Goal: Task Accomplishment & Management: Use online tool/utility

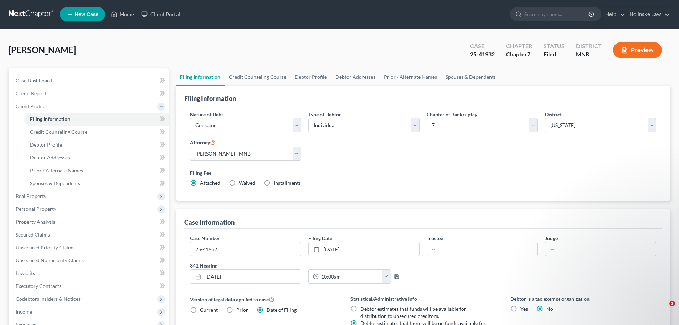
select select "1"
select select "0"
select select "42"
select select "0"
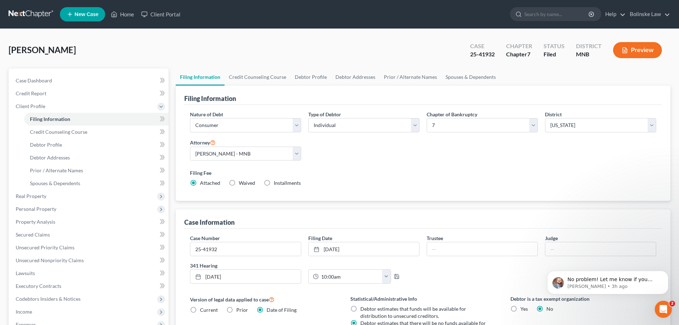
click at [27, 12] on link at bounding box center [32, 14] width 46 height 13
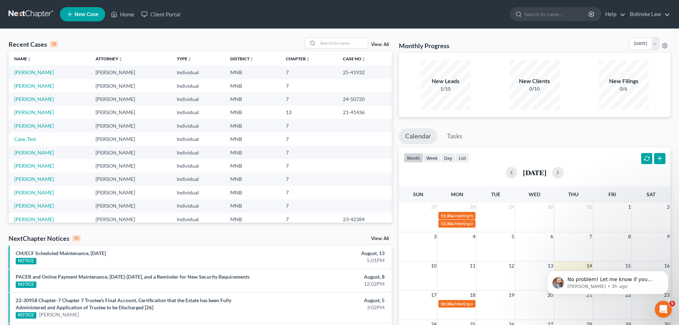
click at [663, 307] on icon "Open Intercom Messenger" at bounding box center [662, 309] width 5 height 6
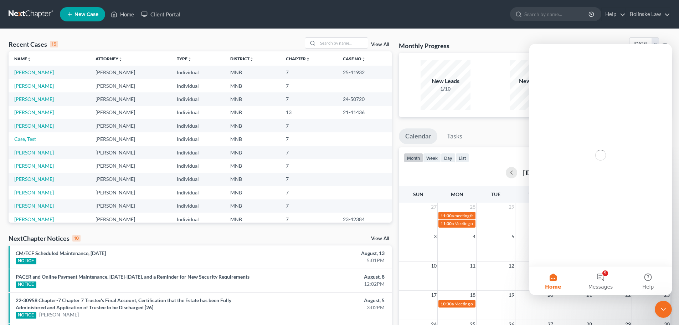
click at [664, 307] on icon "Close Intercom Messenger" at bounding box center [663, 309] width 9 height 9
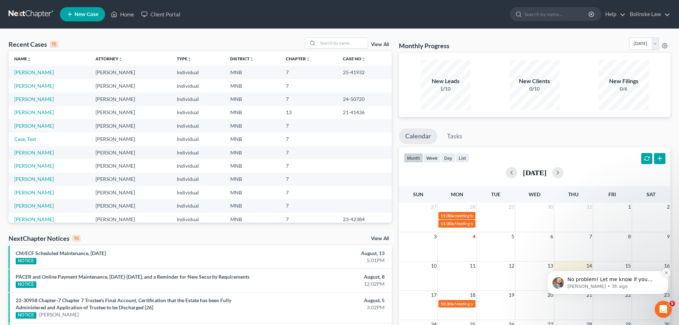
click at [666, 272] on icon "Dismiss notification" at bounding box center [666, 272] width 4 height 4
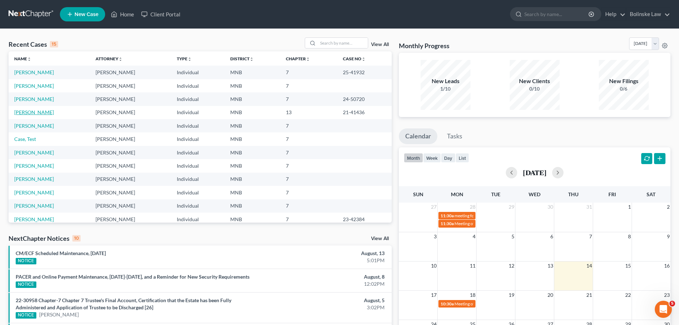
click at [27, 112] on link "[PERSON_NAME]" at bounding box center [34, 112] width 40 height 6
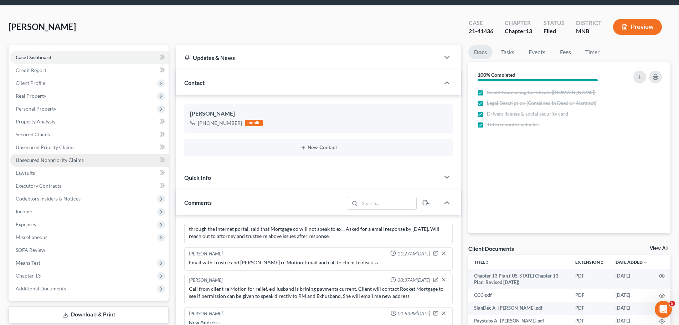
scroll to position [36, 0]
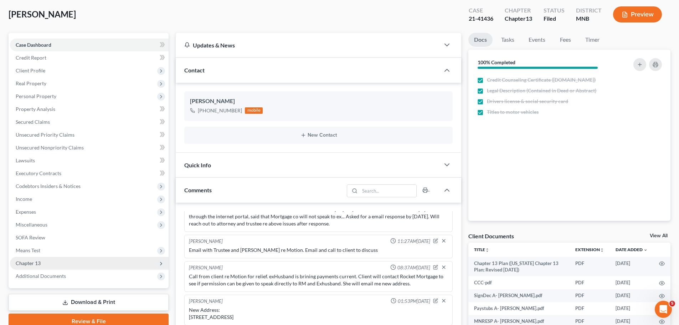
click at [53, 263] on span "Chapter 13" at bounding box center [89, 262] width 159 height 13
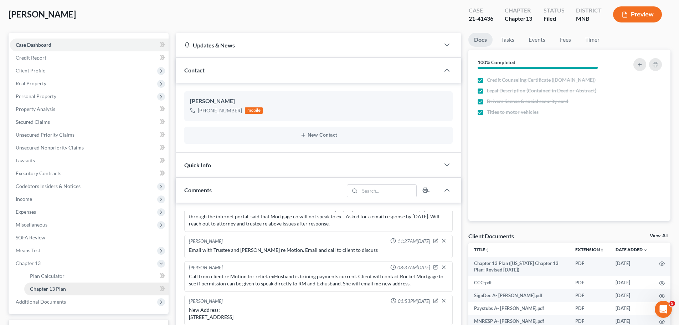
click at [61, 288] on span "Chapter 13 Plan" at bounding box center [48, 288] width 36 height 6
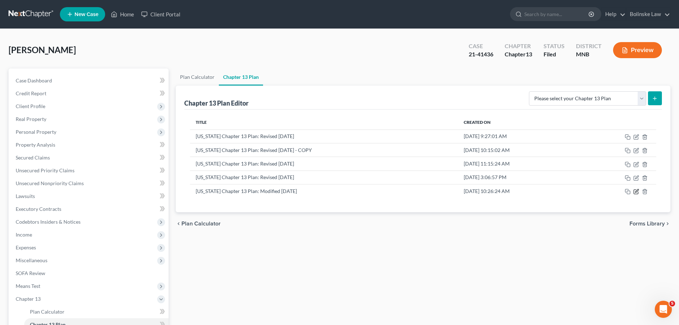
click at [636, 190] on icon "button" at bounding box center [636, 191] width 6 height 6
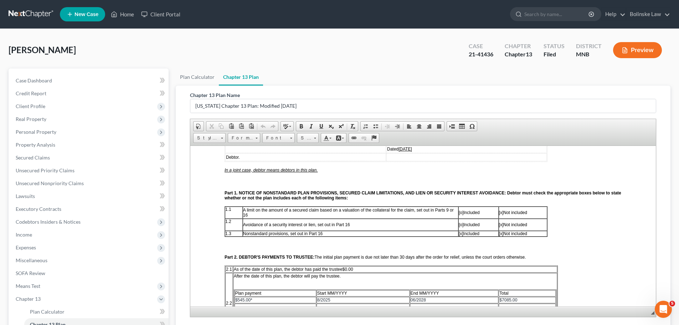
scroll to position [107, 0]
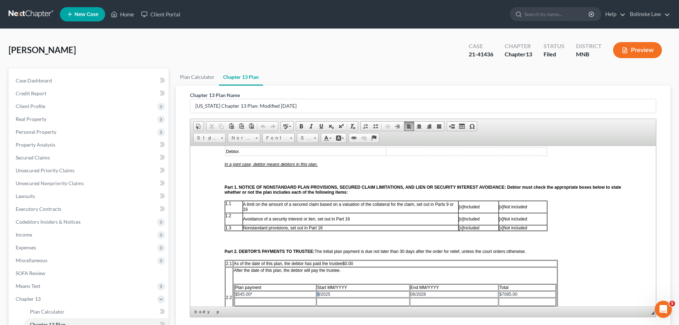
click at [317, 292] on span "8/2025" at bounding box center [323, 293] width 13 height 5
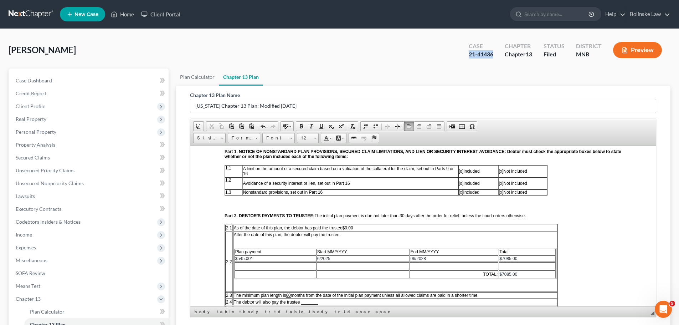
drag, startPoint x: 492, startPoint y: 54, endPoint x: 464, endPoint y: 54, distance: 28.1
click at [465, 54] on div "Case 21-41436" at bounding box center [481, 50] width 36 height 21
copy div "21-41436"
click at [413, 259] on span "06/2028" at bounding box center [417, 257] width 15 height 5
click at [425, 256] on span "09/2028" at bounding box center [417, 257] width 15 height 5
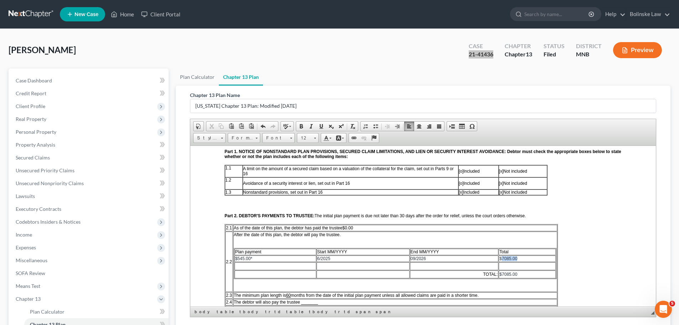
drag, startPoint x: 517, startPoint y: 259, endPoint x: 501, endPoint y: 255, distance: 16.0
click at [501, 255] on span "$7085.00" at bounding box center [508, 257] width 18 height 5
drag, startPoint x: 510, startPoint y: 272, endPoint x: 502, endPoint y: 271, distance: 7.9
click at [502, 271] on span "$7085.00" at bounding box center [508, 273] width 18 height 5
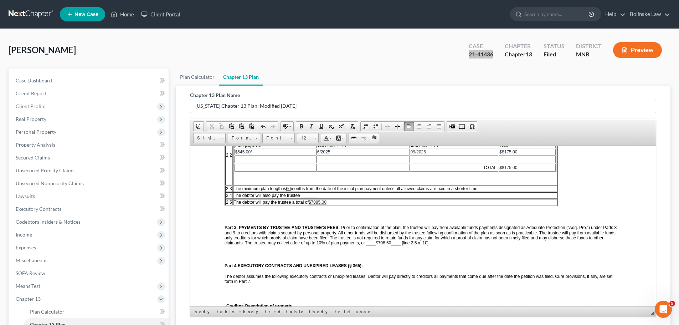
scroll to position [249, 0]
drag, startPoint x: 390, startPoint y: 242, endPoint x: 379, endPoint y: 244, distance: 11.2
click at [379, 244] on u "$708.50" at bounding box center [382, 241] width 15 height 5
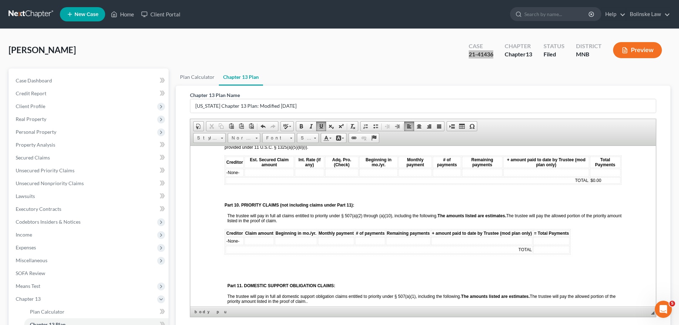
scroll to position [784, 0]
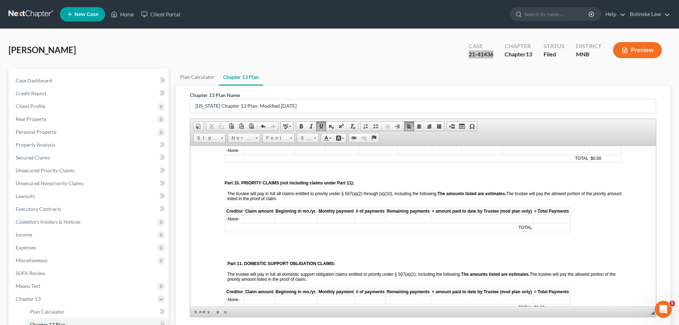
click at [538, 231] on td at bounding box center [551, 227] width 36 height 8
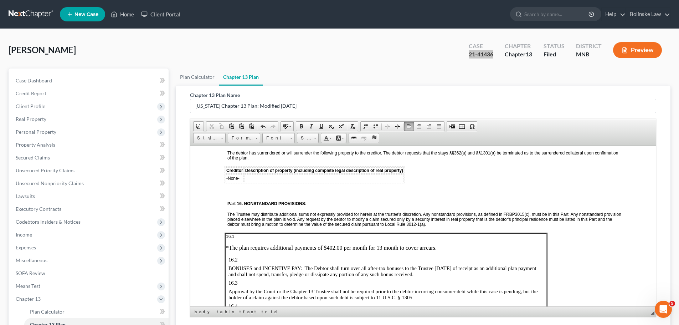
scroll to position [1176, 0]
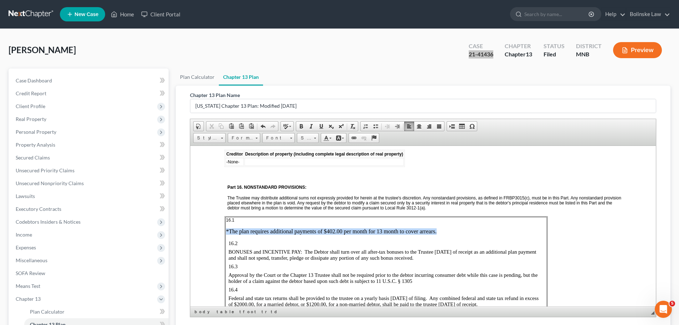
drag, startPoint x: 442, startPoint y: 236, endPoint x: 226, endPoint y: 234, distance: 216.2
click at [226, 234] on p "*The plan requires additional payments of $402.00 per month for 13 month to cov…" at bounding box center [386, 231] width 320 height 6
click at [241, 246] on p "16.2" at bounding box center [385, 243] width 315 height 6
drag, startPoint x: 241, startPoint y: 247, endPoint x: 226, endPoint y: 232, distance: 22.2
click at [226, 232] on td "16.1 *The plan requires additional payments of $402.00 per month for 13 month t…" at bounding box center [385, 263] width 321 height 94
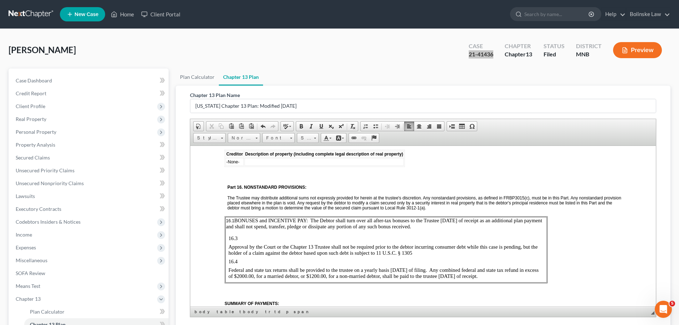
click at [228, 243] on td "16.1 BONUSES and INCENTIVE PAY: The Debtor shall turn over all after-tax bonuse…" at bounding box center [385, 249] width 321 height 66
click at [226, 223] on span "16.1" at bounding box center [230, 220] width 8 height 5
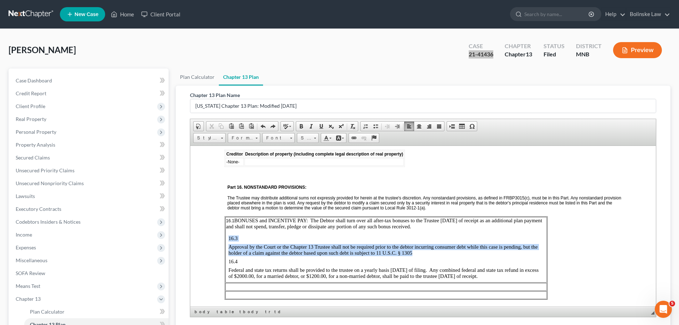
drag, startPoint x: 418, startPoint y: 258, endPoint x: 228, endPoint y: 243, distance: 190.4
click at [228, 243] on td "16.1 BONUSES and INCENTIVE PAY: The Debtor shall turn over all after-tax bonuse…" at bounding box center [385, 249] width 321 height 66
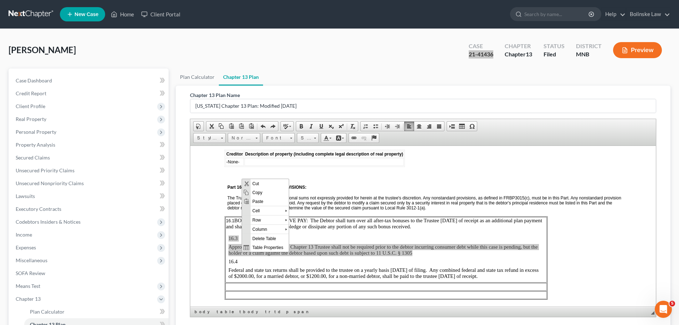
scroll to position [0, 0]
click at [263, 182] on span "Cut" at bounding box center [269, 182] width 38 height 9
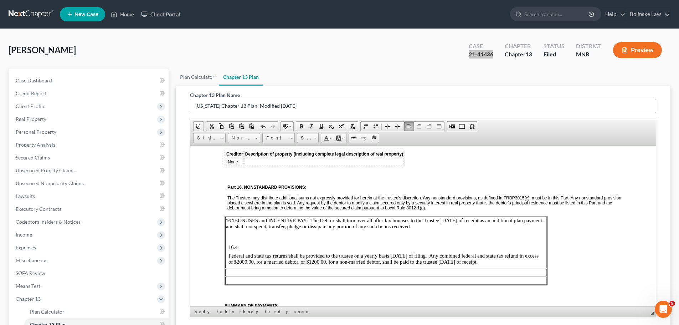
click at [231, 276] on td at bounding box center [385, 272] width 321 height 8
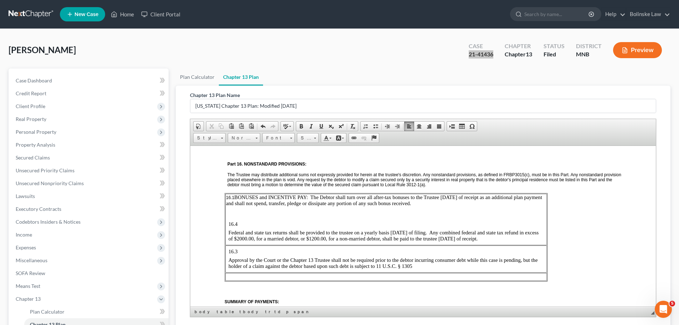
scroll to position [1211, 0]
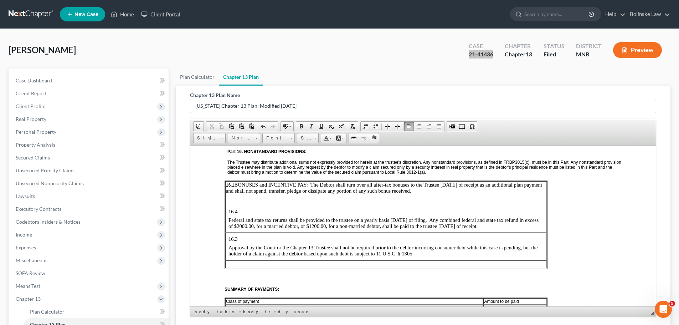
drag, startPoint x: 508, startPoint y: 232, endPoint x: 227, endPoint y: 217, distance: 281.8
click at [227, 217] on td "16.1 BONUSES and INCENTIVE PAY: The Debtor shall turn over all after-tax bonuse…" at bounding box center [385, 206] width 321 height 51
click at [254, 220] on span "Cut" at bounding box center [262, 221] width 38 height 9
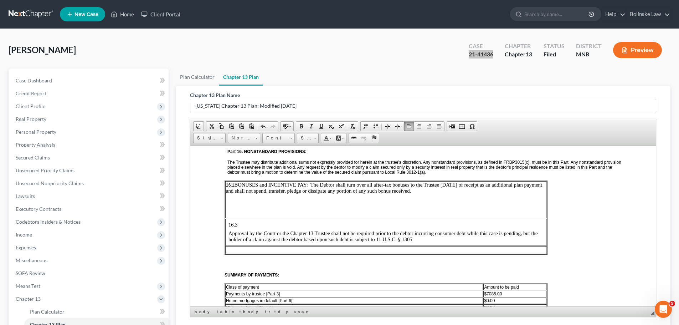
click at [238, 253] on td at bounding box center [385, 249] width 321 height 8
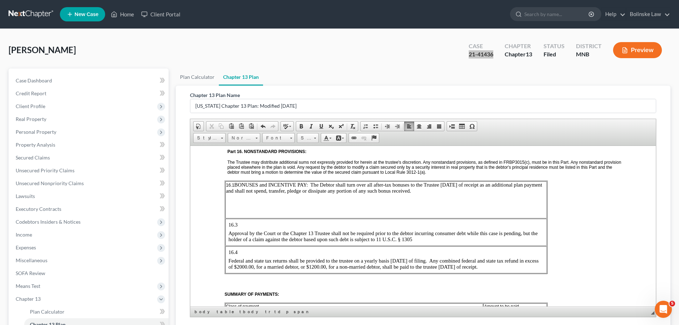
click at [235, 190] on span "BONUSES and INCENTIVE PAY: The Debtor shall turn over all after-tax bonuses to …" at bounding box center [384, 187] width 316 height 12
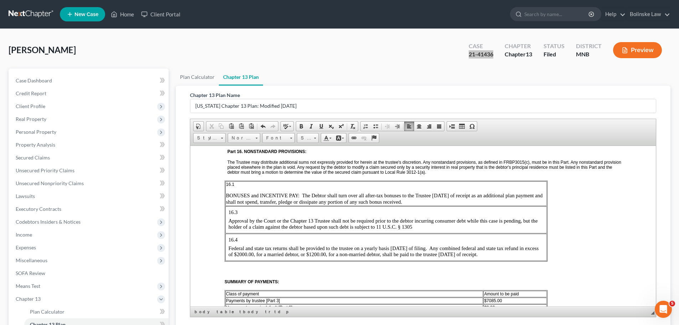
click at [393, 202] on span "BONUSES and INCENTIVE PAY: The Debtor shall turn over all after-tax bonuses to …" at bounding box center [384, 198] width 316 height 12
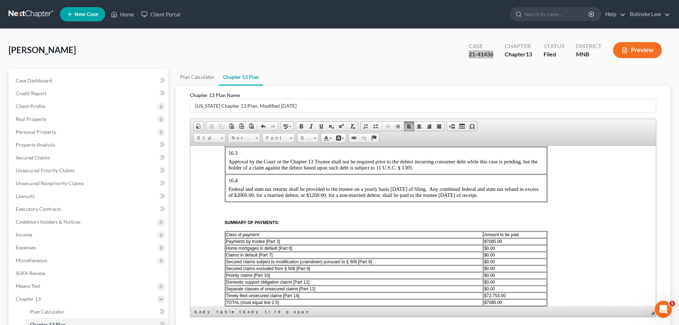
scroll to position [1282, 0]
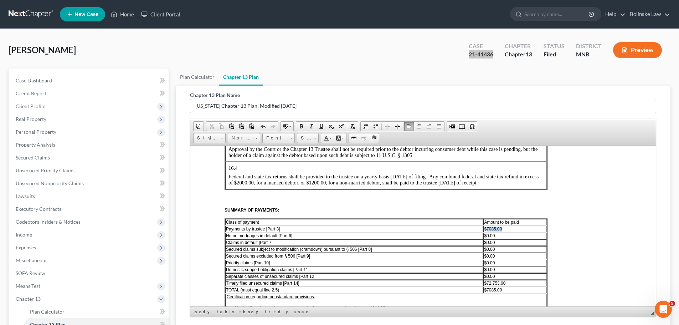
drag, startPoint x: 502, startPoint y: 233, endPoint x: 486, endPoint y: 233, distance: 15.3
click at [486, 232] on td "$7085.00" at bounding box center [514, 228] width 63 height 6
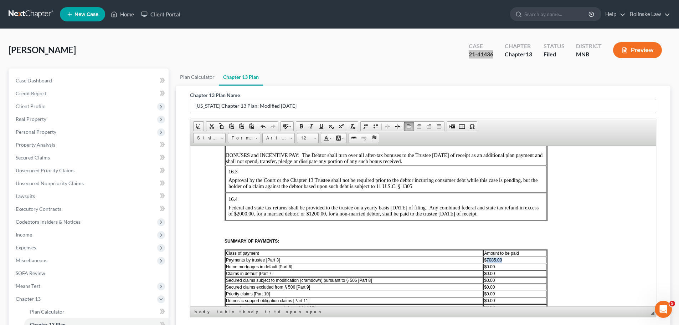
scroll to position [1211, 0]
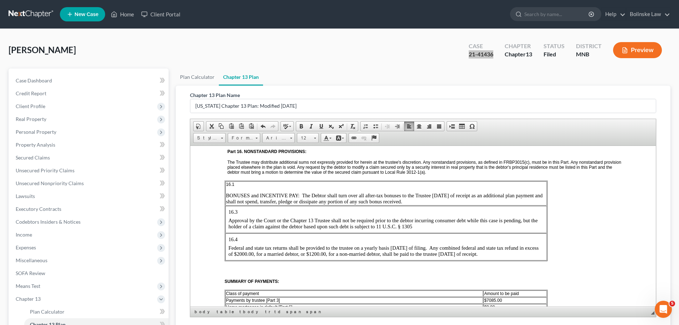
click at [237, 214] on span "16.3" at bounding box center [232, 211] width 9 height 6
click at [237, 242] on span "16.4" at bounding box center [232, 239] width 9 height 6
drag, startPoint x: 226, startPoint y: 200, endPoint x: 260, endPoint y: 196, distance: 34.4
click at [226, 199] on span "BONUSES and INCENTIVE PAY: The Debtor shall turn over all after-tax bonuses to …" at bounding box center [384, 198] width 316 height 12
click at [243, 226] on span "Approval by the Court or the Chapter 13 Trustee shall not be required prior to …" at bounding box center [382, 223] width 309 height 12
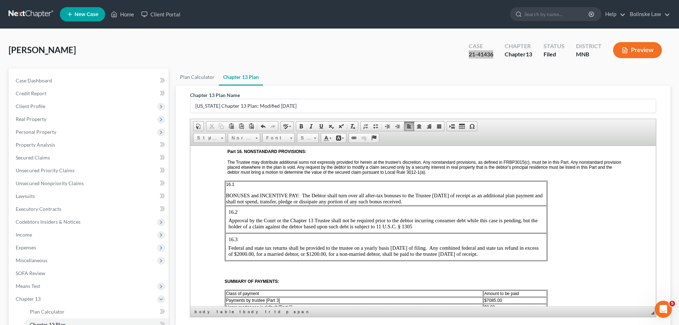
click at [239, 195] on td "16.1 BONUSES and INCENTIVE PAY: The Debtor shall turn over all after-tax bonuse…" at bounding box center [385, 193] width 321 height 24
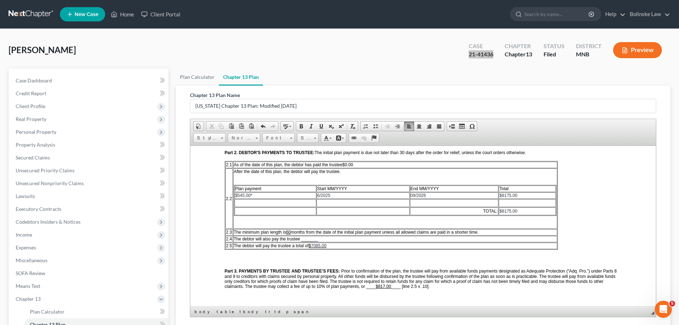
scroll to position [214, 0]
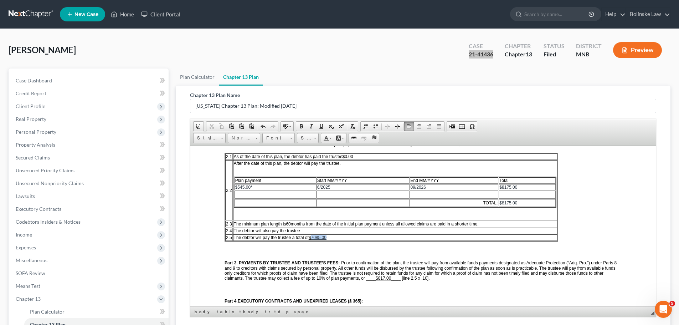
drag, startPoint x: 327, startPoint y: 235, endPoint x: 312, endPoint y: 237, distance: 15.0
click at [312, 237] on span "7085.00" at bounding box center [318, 236] width 15 height 5
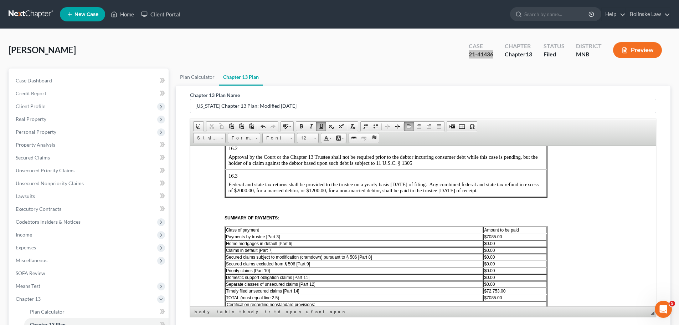
scroll to position [1318, 0]
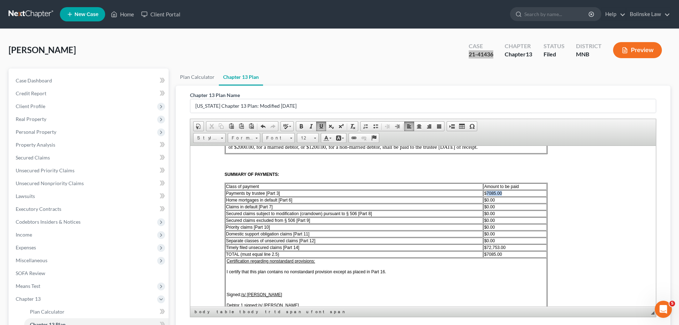
drag, startPoint x: 504, startPoint y: 197, endPoint x: 486, endPoint y: 197, distance: 17.8
click at [486, 196] on td "$7085.00" at bounding box center [514, 193] width 63 height 6
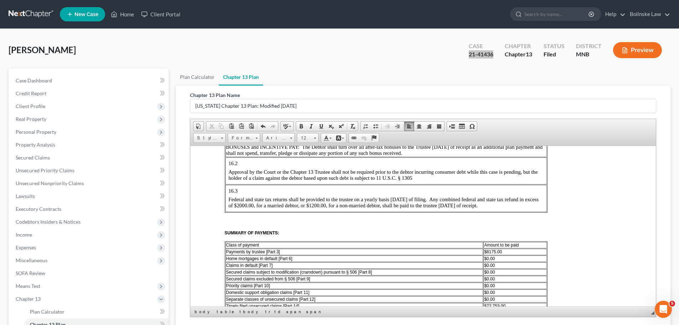
scroll to position [1247, 0]
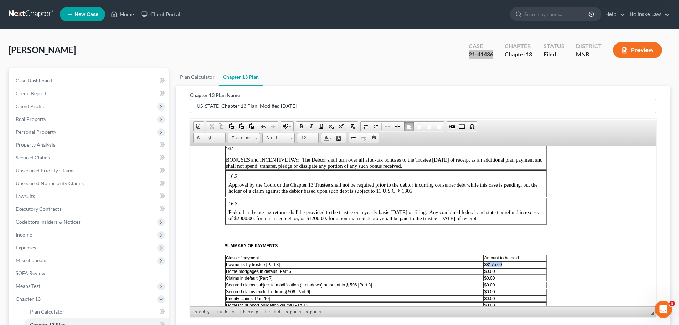
drag, startPoint x: 503, startPoint y: 271, endPoint x: 487, endPoint y: 269, distance: 16.8
click at [487, 267] on td "$8175.00" at bounding box center [514, 264] width 63 height 6
click at [504, 201] on span "Cut" at bounding box center [515, 200] width 38 height 9
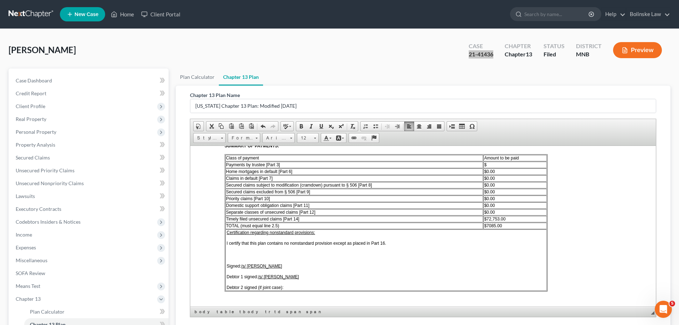
scroll to position [1354, 0]
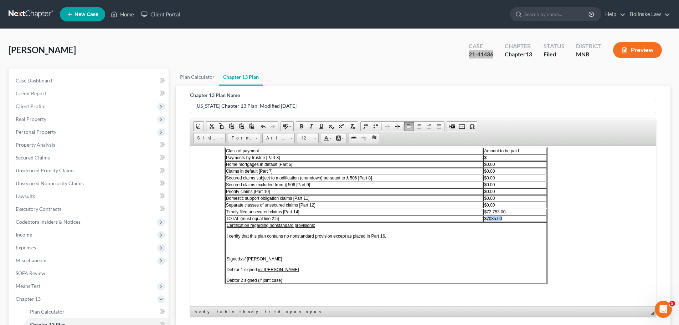
drag, startPoint x: 501, startPoint y: 223, endPoint x: 486, endPoint y: 224, distance: 14.3
click at [486, 221] on span "$7085.00" at bounding box center [493, 218] width 18 height 5
click at [488, 221] on span "8175.00" at bounding box center [493, 218] width 15 height 5
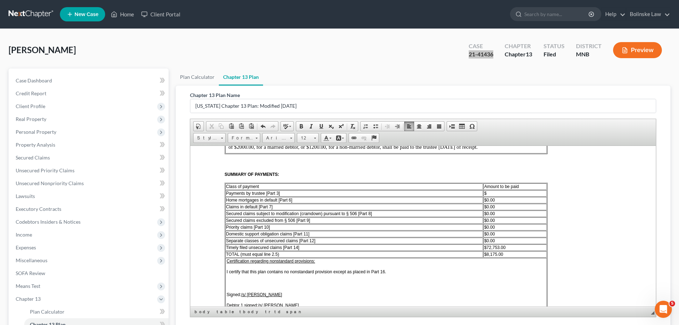
click at [489, 196] on td "$" at bounding box center [514, 193] width 63 height 6
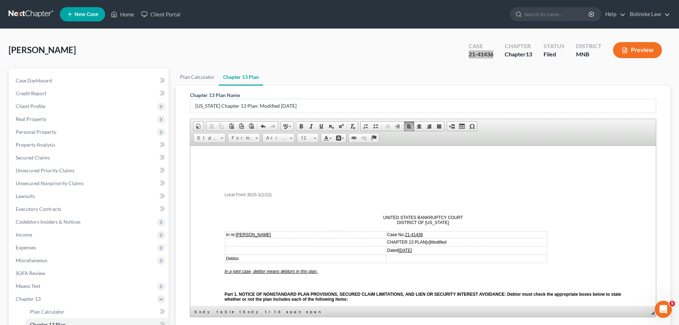
scroll to position [36, 0]
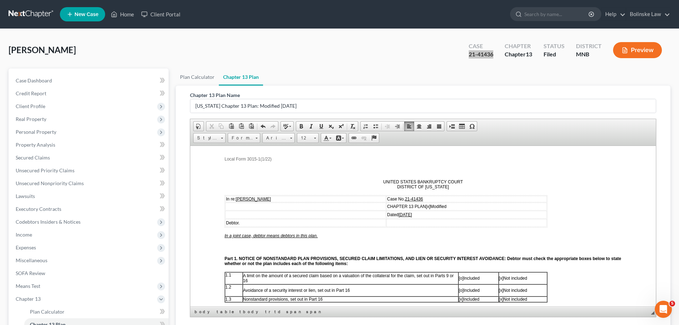
click at [401, 214] on u "[DATE]" at bounding box center [405, 214] width 14 height 5
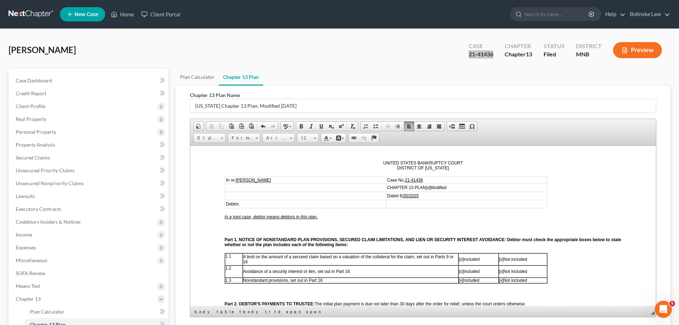
scroll to position [71, 0]
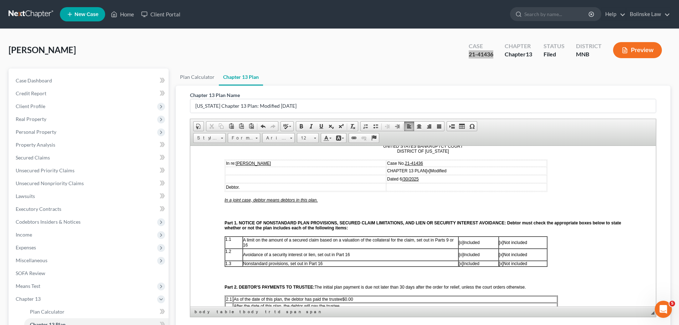
click at [405, 178] on u "/30/2025" at bounding box center [410, 178] width 17 height 5
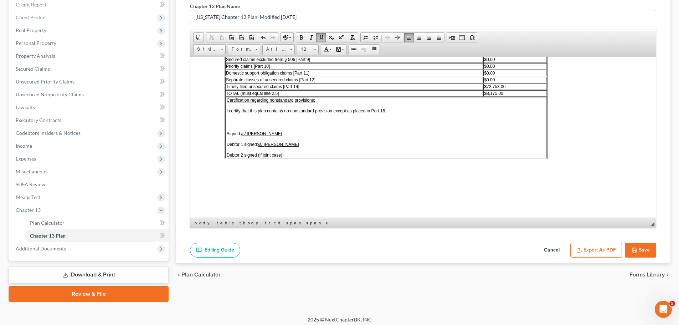
scroll to position [93, 0]
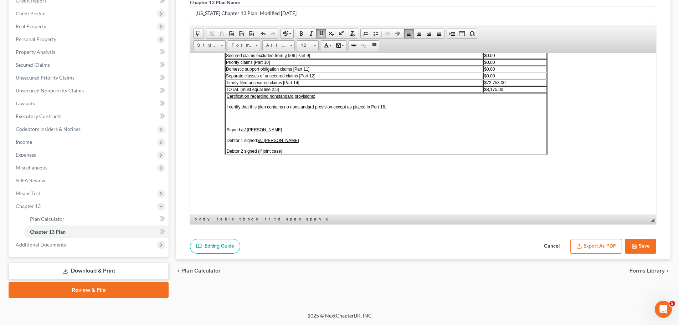
click at [636, 244] on icon "button" at bounding box center [634, 246] width 6 height 6
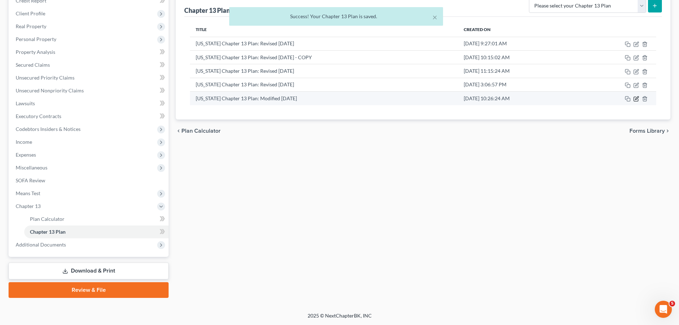
click at [637, 98] on icon "button" at bounding box center [636, 98] width 3 height 3
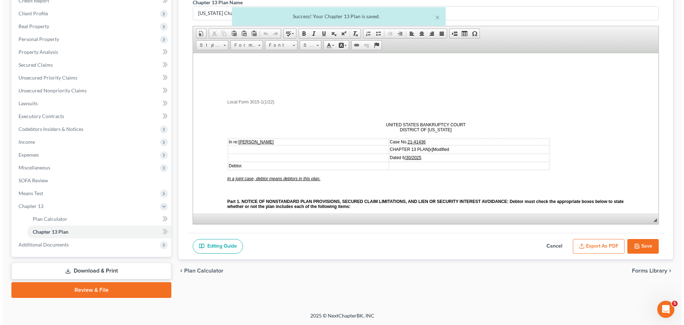
scroll to position [0, 0]
click at [596, 245] on button "Export as PDF" at bounding box center [596, 246] width 52 height 15
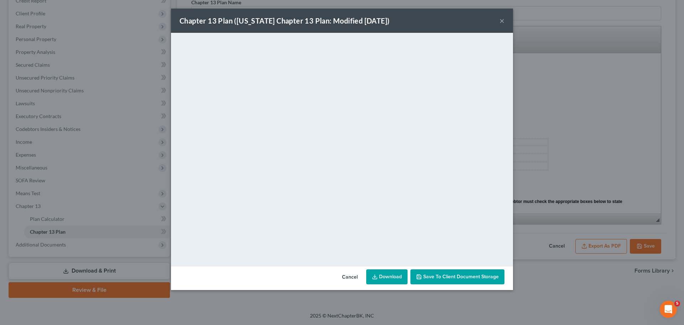
click at [389, 275] on link "Download" at bounding box center [386, 276] width 41 height 15
